Goal: Information Seeking & Learning: Learn about a topic

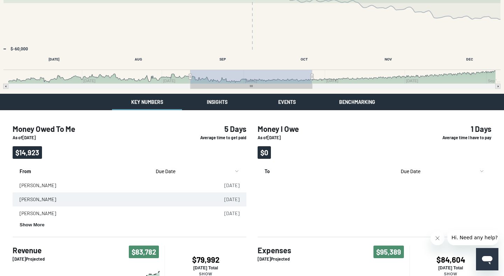
scroll to position [69, 0]
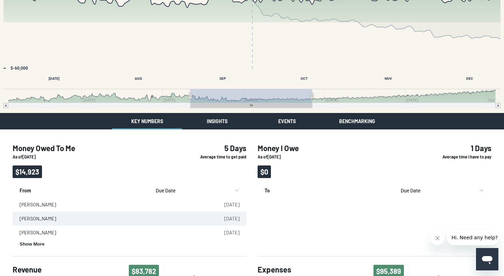
click at [214, 119] on div "Cash Position Your current cash doesn't appear to be enough to handle expenses.…" at bounding box center [252, 191] width 504 height 521
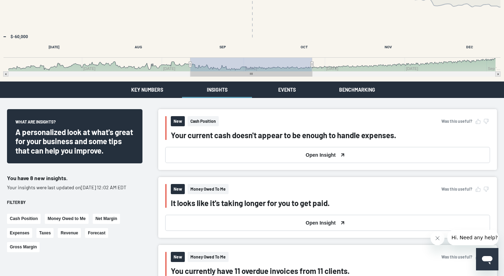
scroll to position [157, 0]
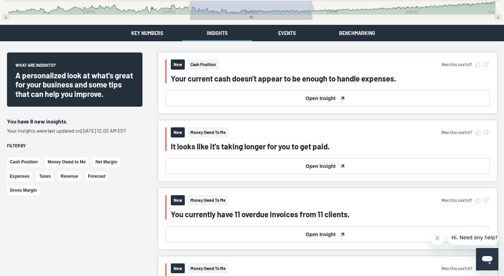
click at [260, 98] on button "Open Insight" at bounding box center [327, 98] width 325 height 16
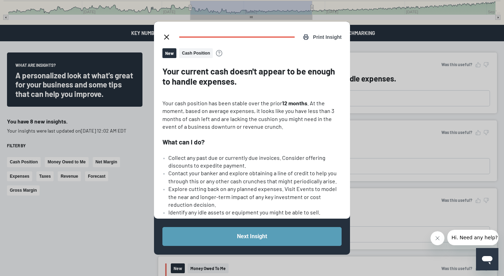
click at [168, 36] on icon "close dialog" at bounding box center [166, 37] width 8 height 8
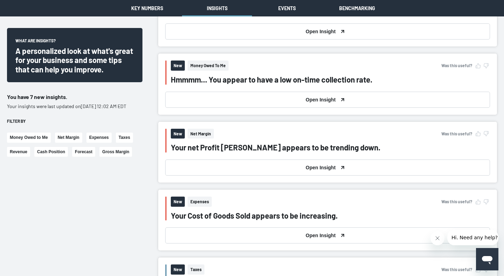
scroll to position [299, 0]
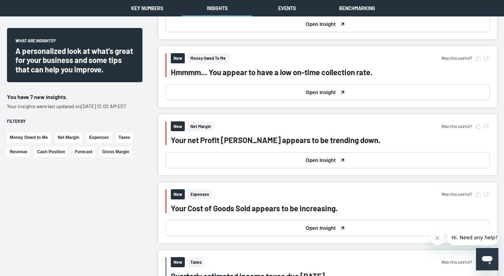
click at [285, 157] on button "Open Insight" at bounding box center [327, 160] width 325 height 16
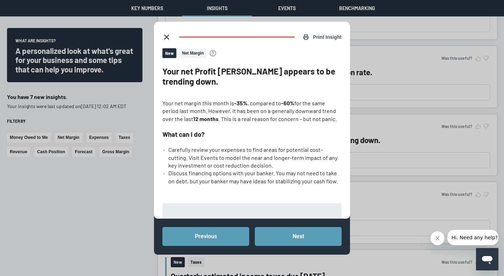
click at [169, 35] on icon "close dialog" at bounding box center [166, 37] width 8 height 8
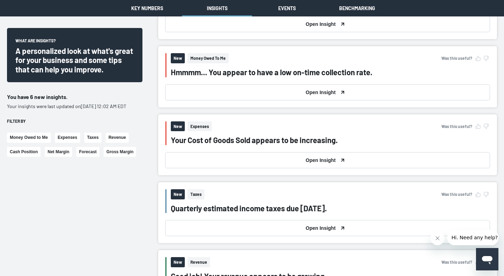
scroll to position [332, 0]
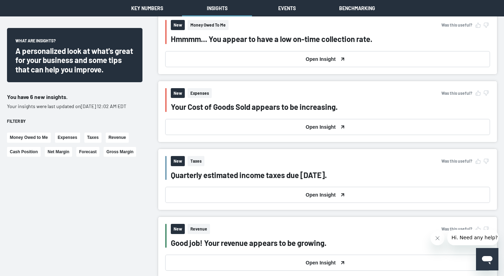
click at [274, 125] on button "Open Insight" at bounding box center [327, 127] width 325 height 16
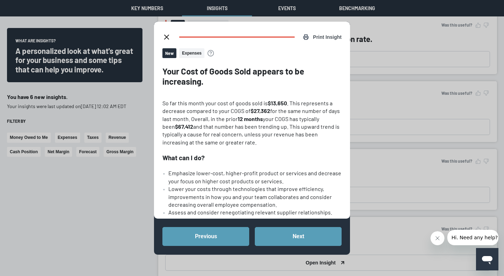
click at [166, 39] on icon "close dialog" at bounding box center [166, 37] width 8 height 8
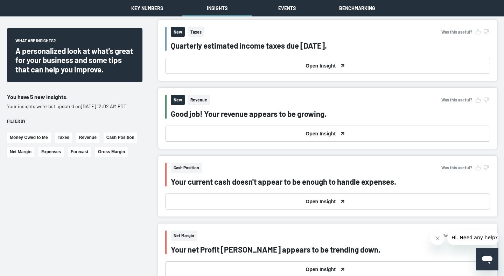
scroll to position [394, 0]
click at [233, 134] on button "Open Insight" at bounding box center [327, 133] width 325 height 16
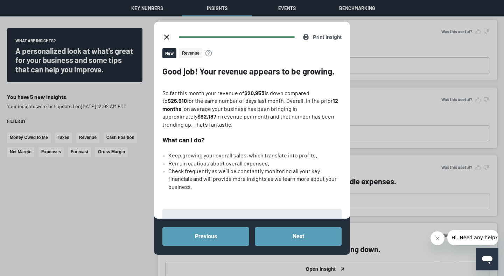
scroll to position [20, 0]
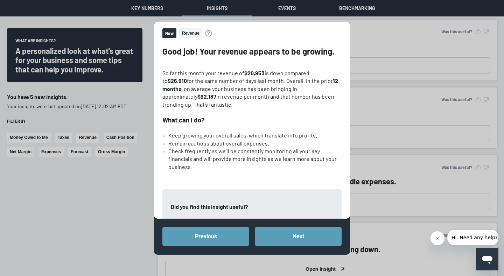
click at [390, 106] on div "Print Insight New Revenue Good job! Your revenue appears to be growing. So far …" at bounding box center [252, 138] width 504 height 276
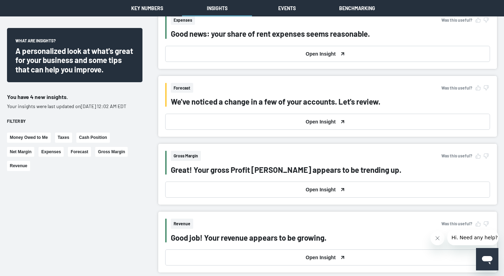
scroll to position [749, 0]
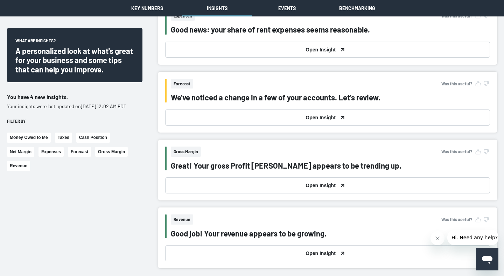
click at [325, 185] on button "Open Insight" at bounding box center [327, 185] width 325 height 16
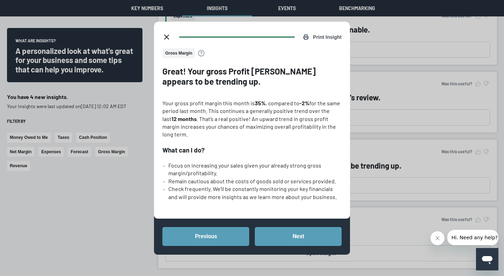
scroll to position [24, 0]
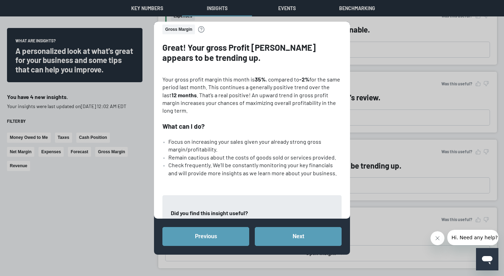
click at [368, 133] on div "Print Insight Gross Margin Great! Your gross Profit [PERSON_NAME] appears to be…" at bounding box center [252, 138] width 504 height 276
